Goal: Transaction & Acquisition: Purchase product/service

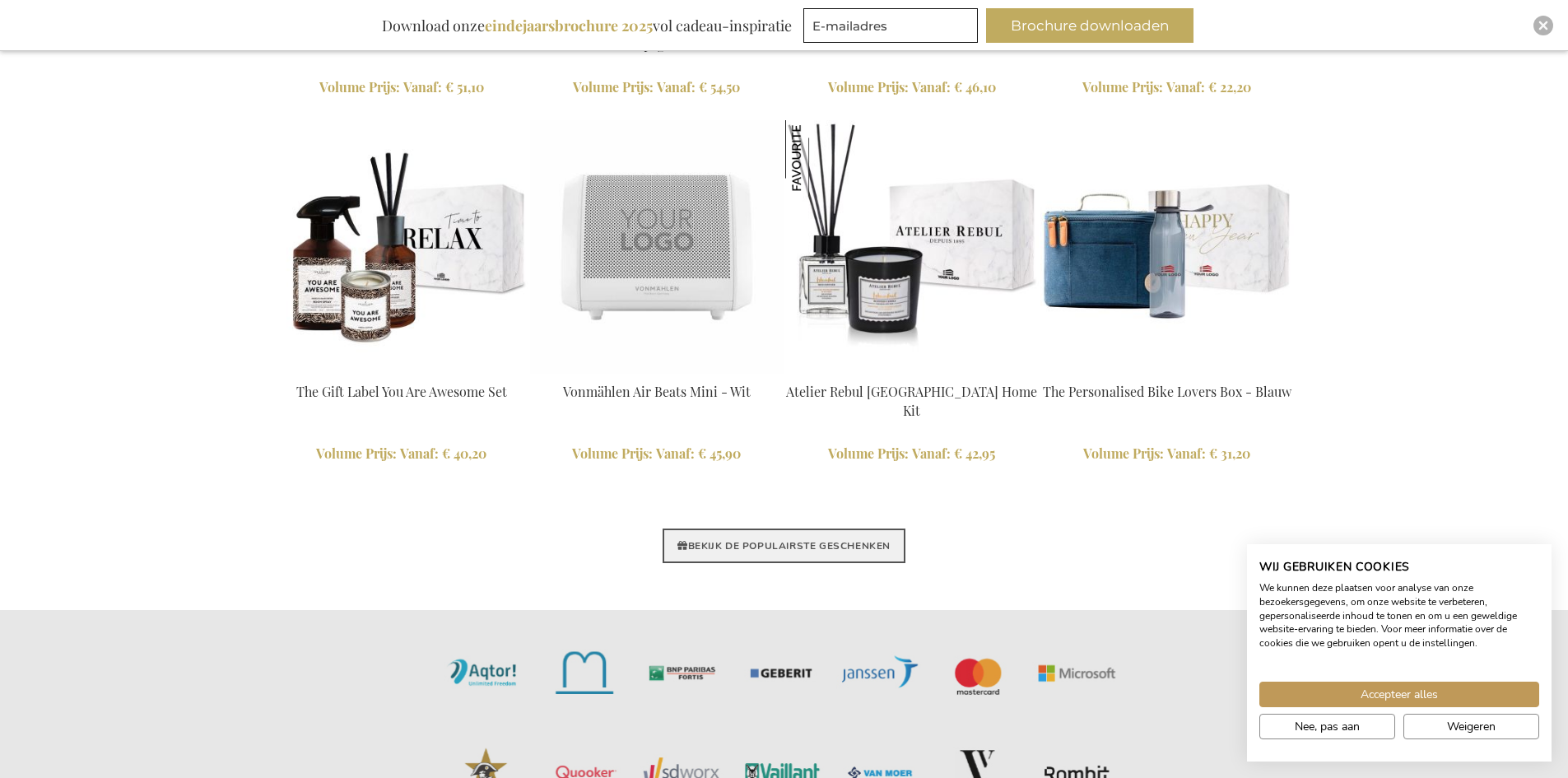
scroll to position [3788, 0]
click at [734, 542] on link "BEKIJK DE POPULAIRSTE GESCHENKEN" at bounding box center [783, 548] width 243 height 34
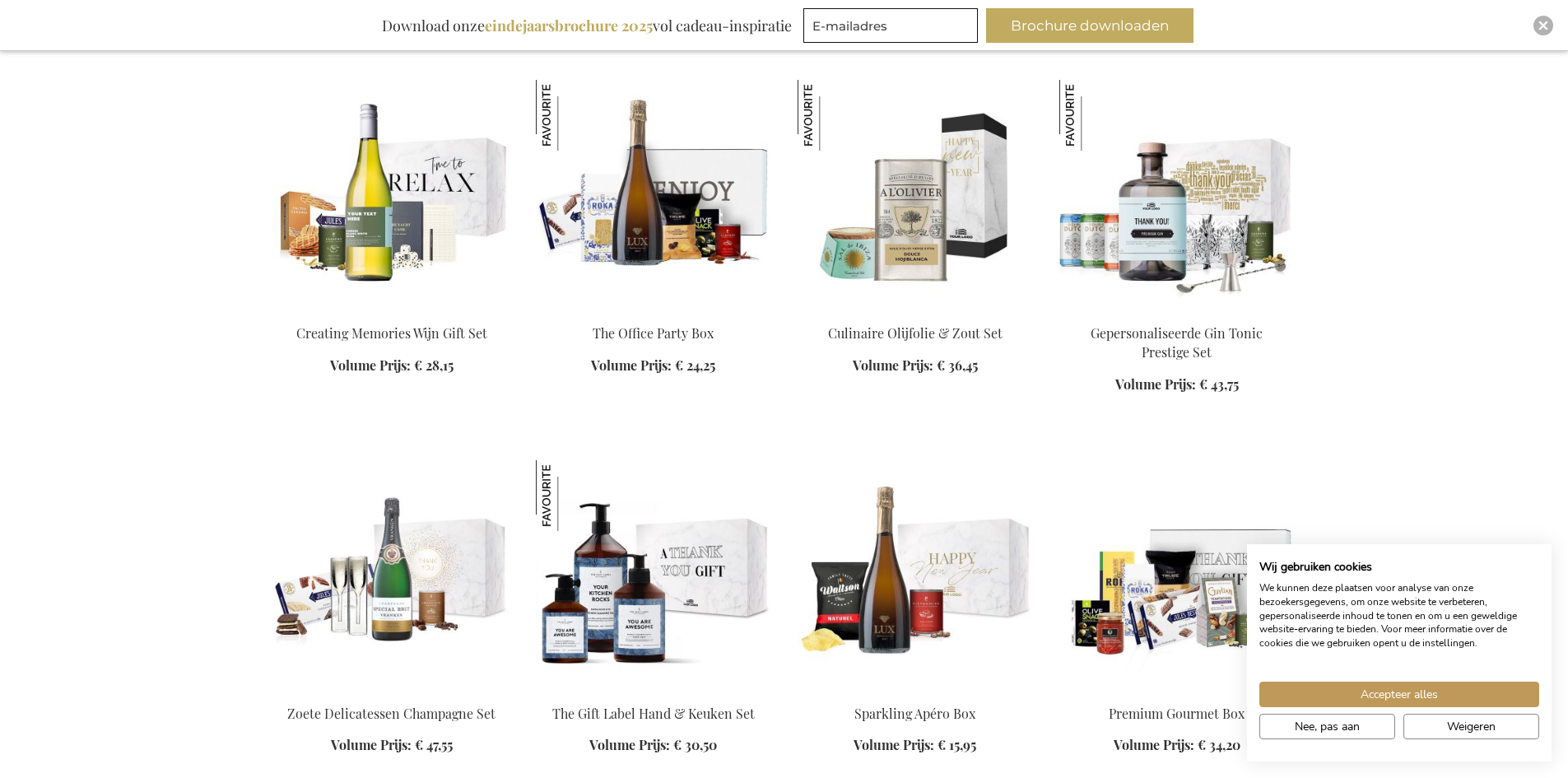
scroll to position [1400, 0]
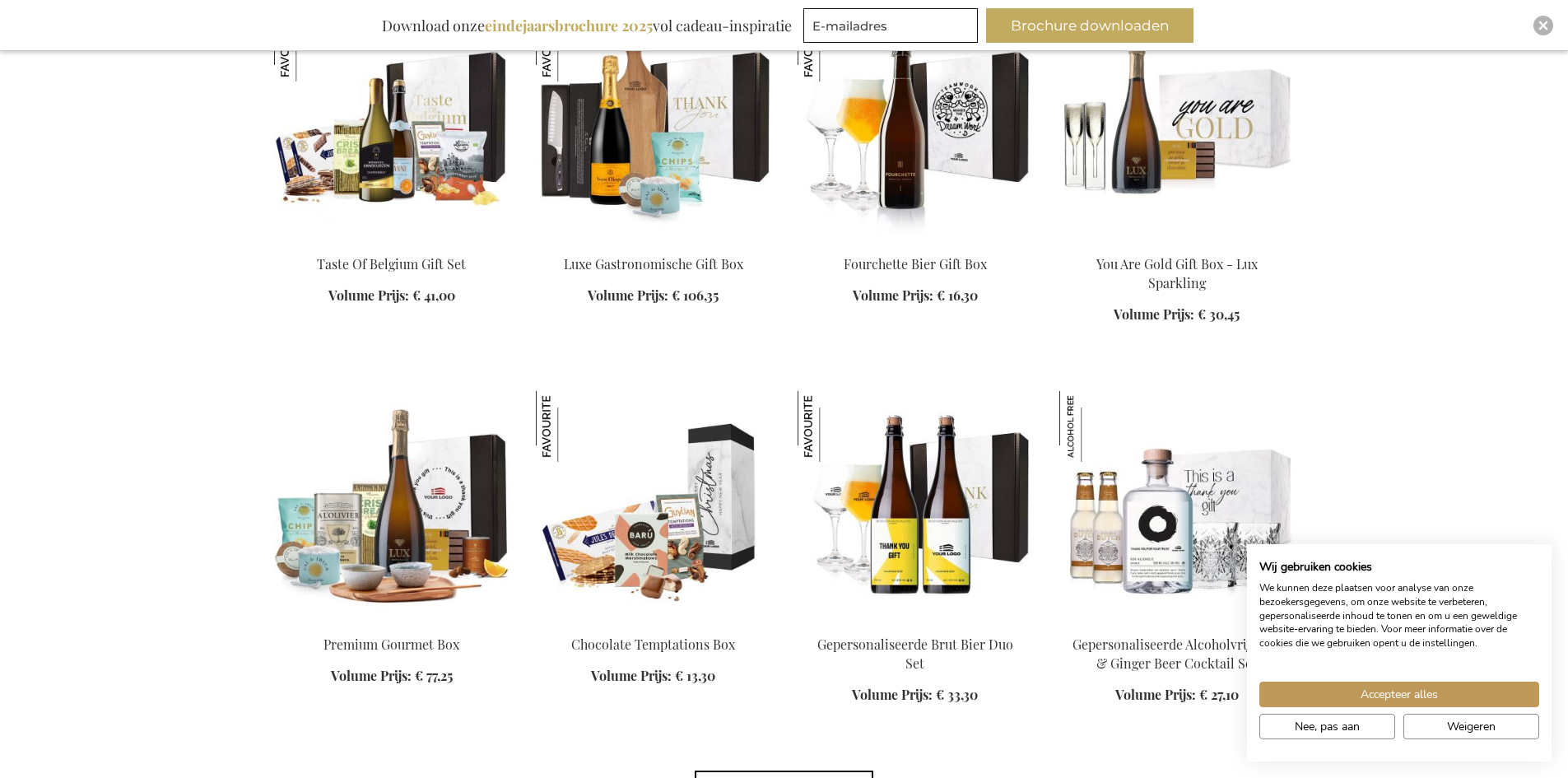
scroll to position [2224, 0]
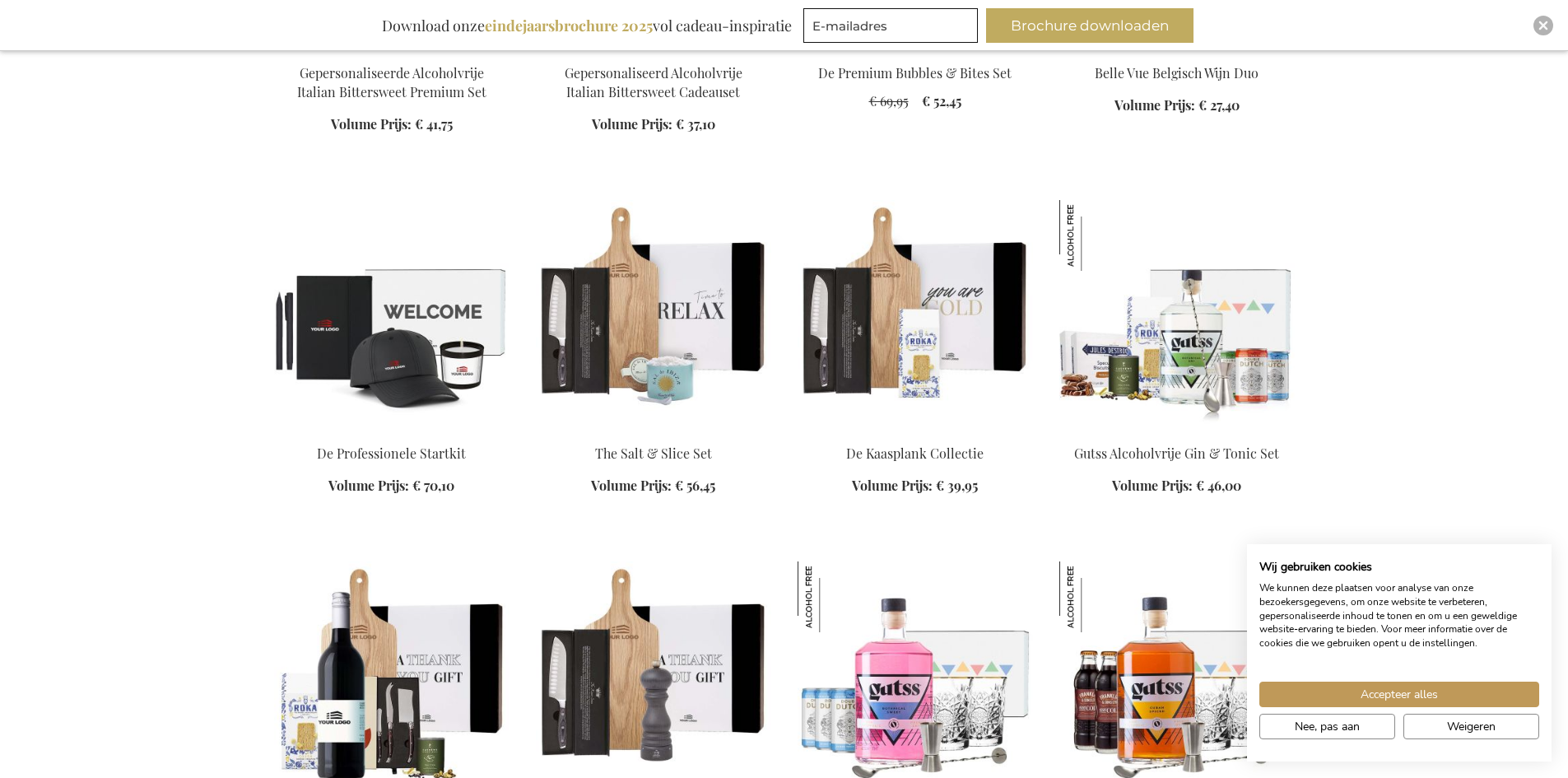
scroll to position [3788, 0]
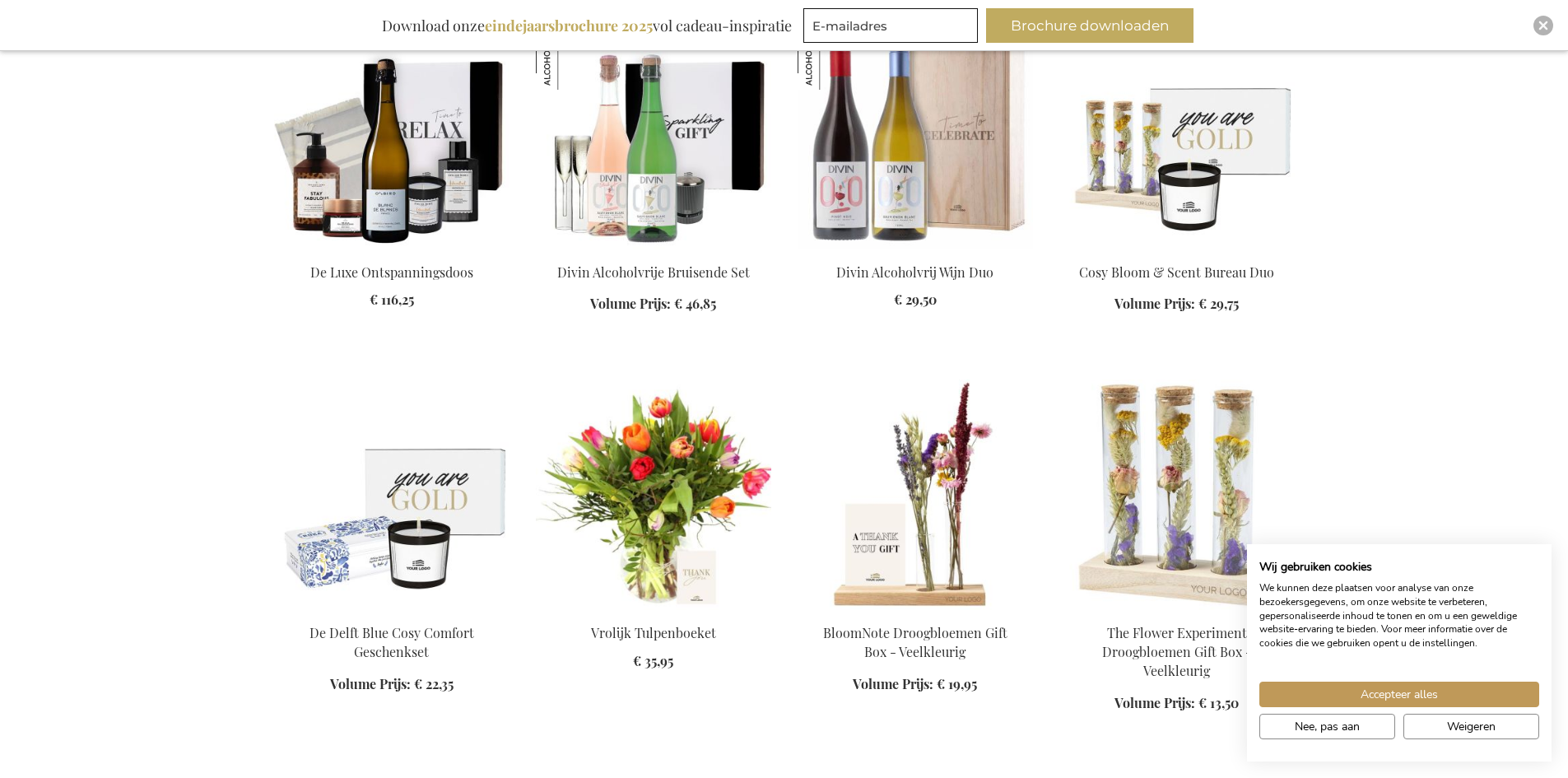
scroll to position [4858, 0]
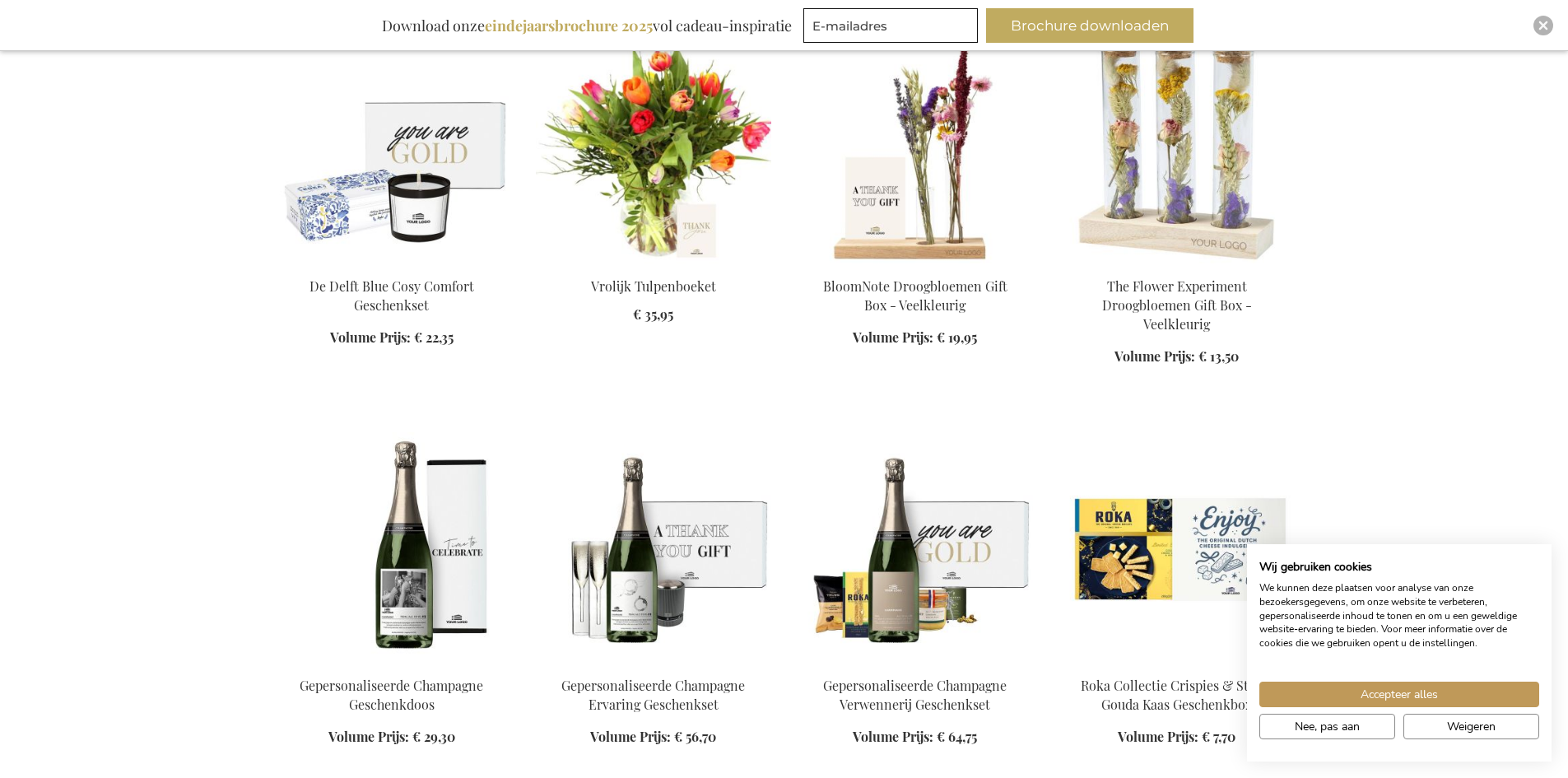
scroll to position [5435, 0]
